Goal: Task Accomplishment & Management: Manage account settings

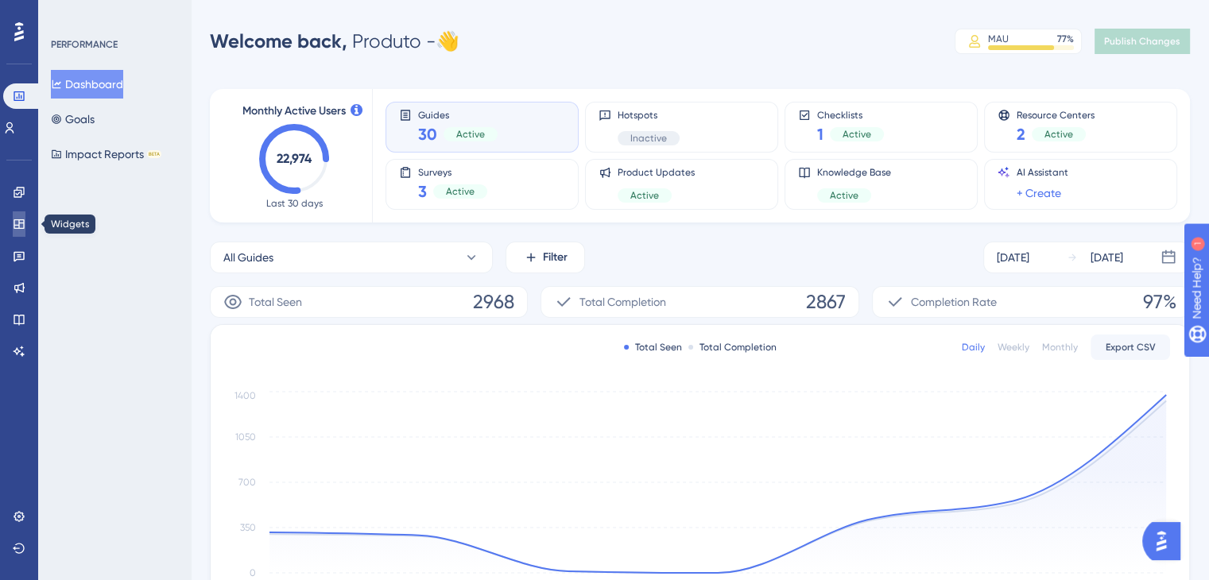
drag, startPoint x: 19, startPoint y: 227, endPoint x: 76, endPoint y: 196, distance: 64.4
click at [21, 227] on icon at bounding box center [19, 224] width 13 height 13
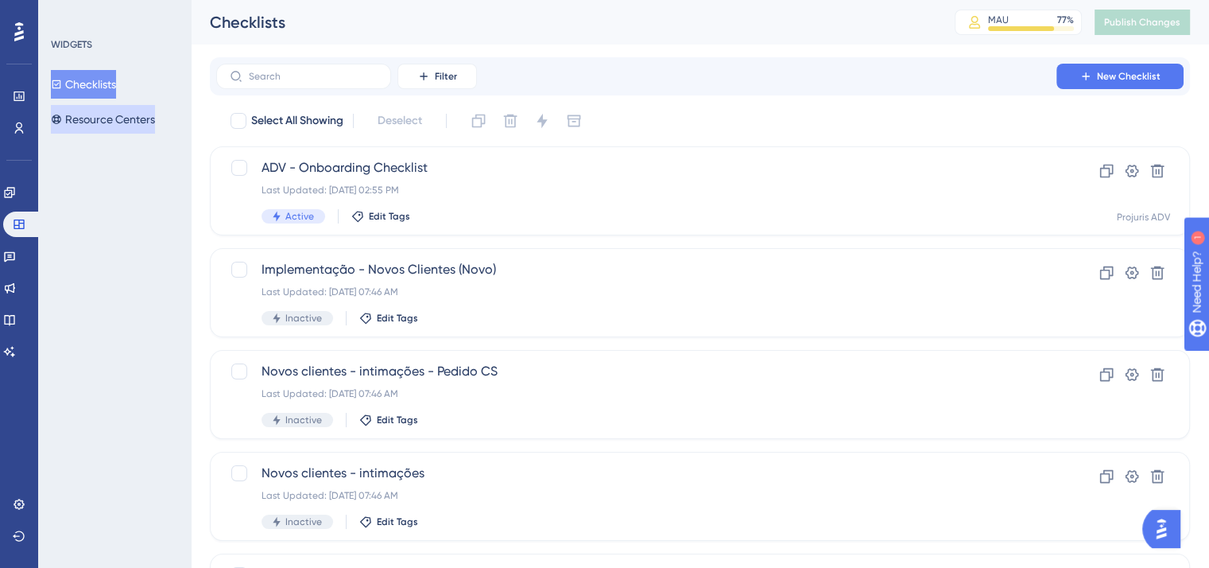
click at [110, 118] on button "Resource Centers" at bounding box center [103, 119] width 104 height 29
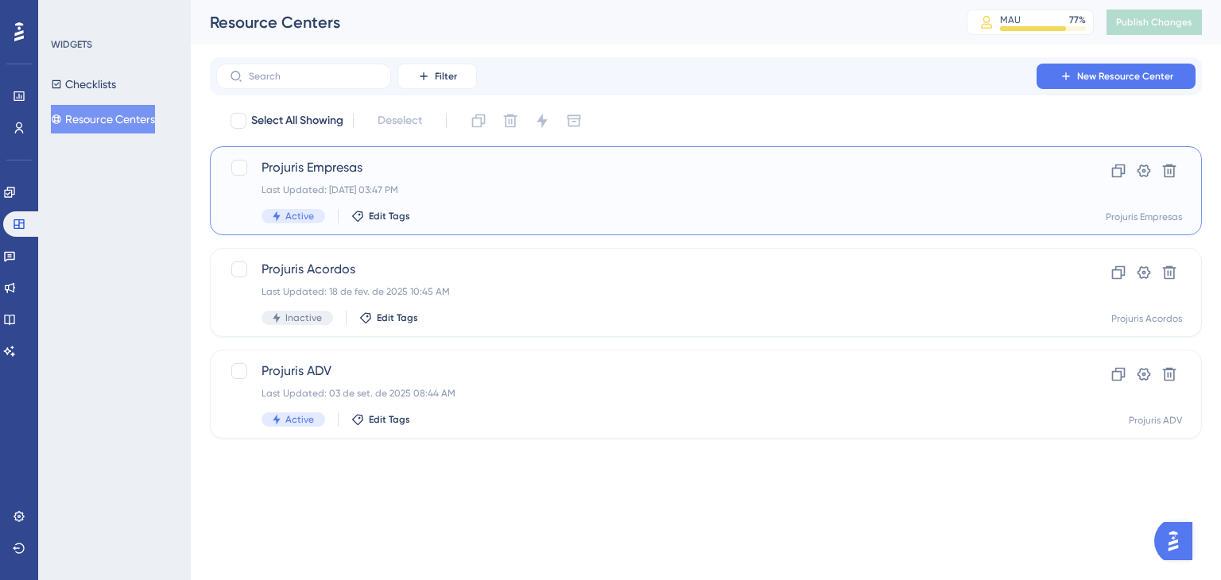
click at [355, 184] on div "Last Updated: [DATE] 03:47 PM" at bounding box center [643, 190] width 762 height 13
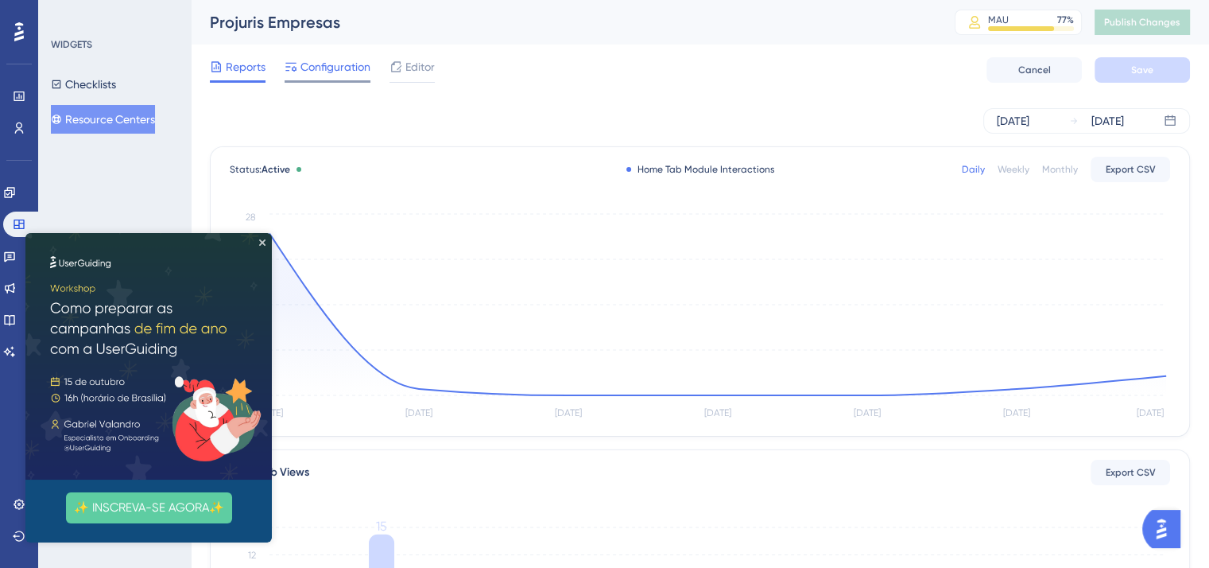
click at [353, 74] on span "Configuration" at bounding box center [336, 66] width 70 height 19
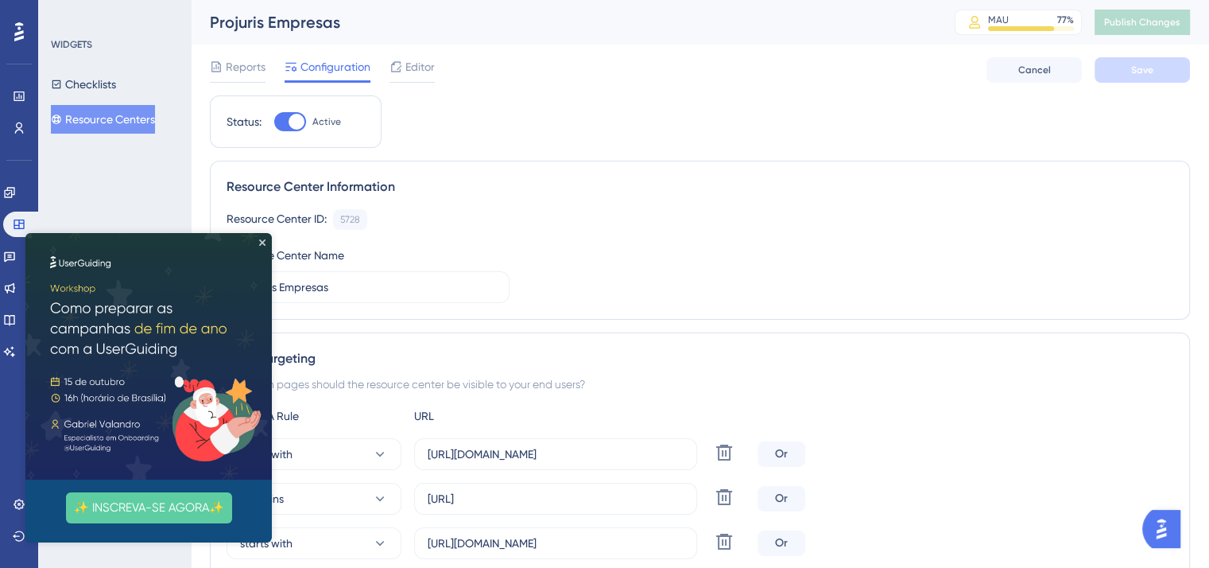
click at [262, 246] on img at bounding box center [148, 356] width 246 height 246
click at [262, 243] on icon "Close Preview" at bounding box center [262, 242] width 6 height 6
